Goal: Task Accomplishment & Management: Manage account settings

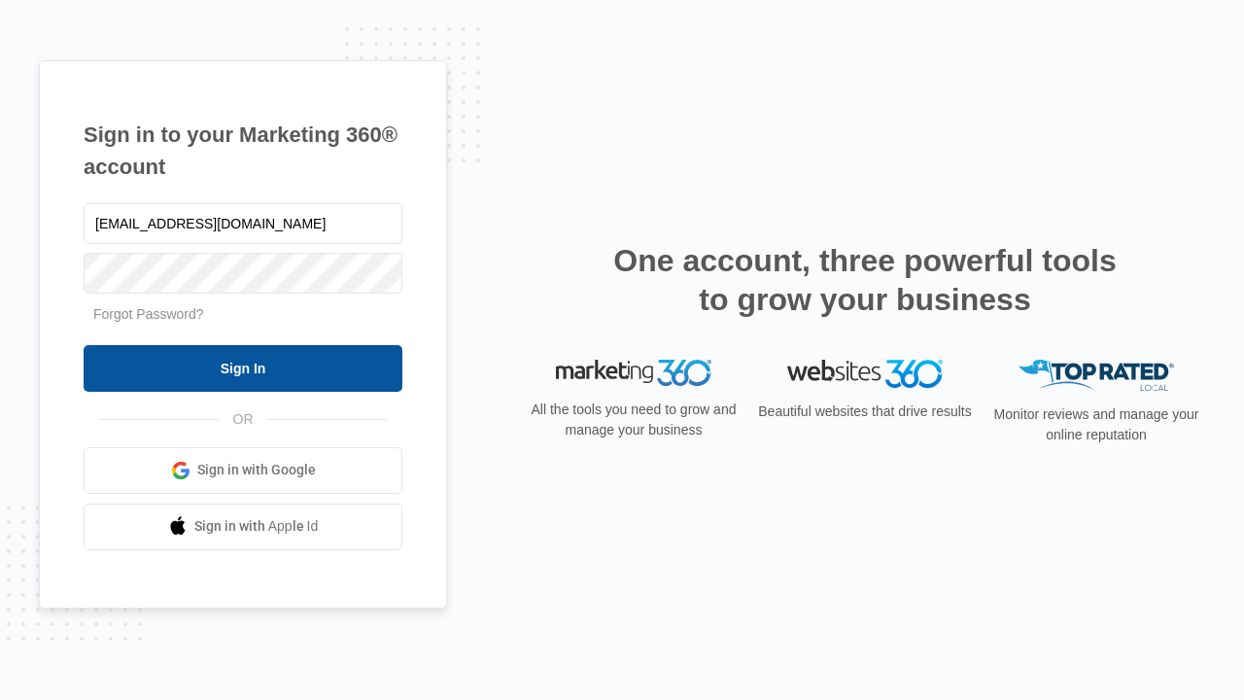
click at [243, 367] on input "Sign In" at bounding box center [243, 368] width 319 height 47
